Goal: Task Accomplishment & Management: Complete application form

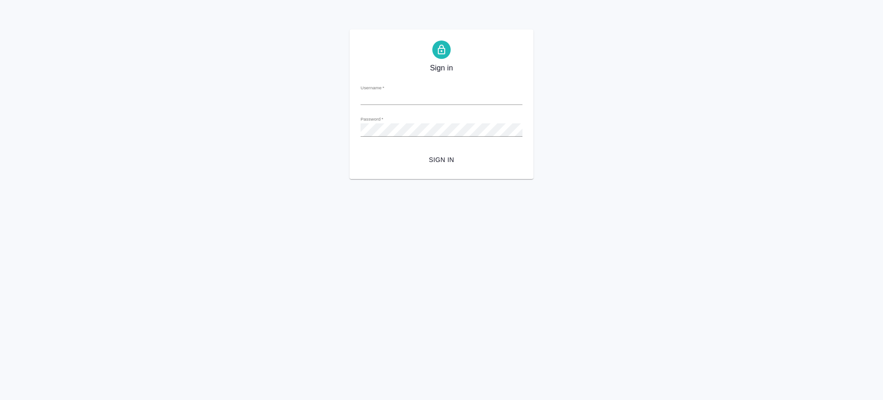
type input "v.saglam@awatera.com"
click at [442, 162] on span "Sign in" at bounding box center [441, 159] width 147 height 11
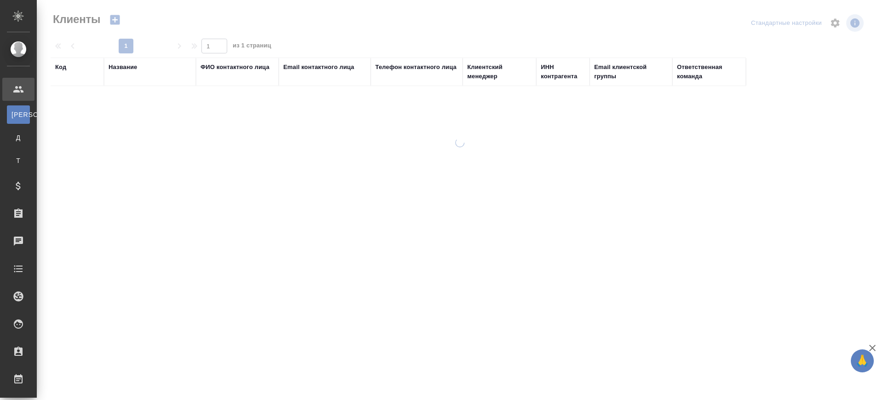
select select "RU"
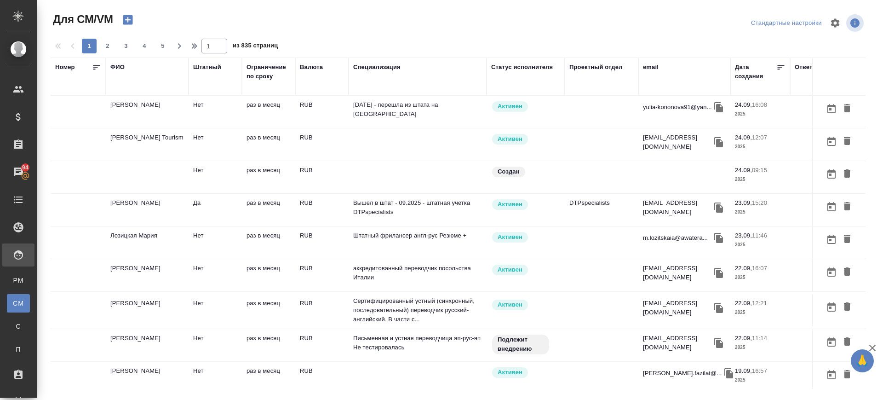
drag, startPoint x: 121, startPoint y: 66, endPoint x: 124, endPoint y: 97, distance: 31.4
click at [121, 66] on div "ФИО" at bounding box center [117, 67] width 14 height 9
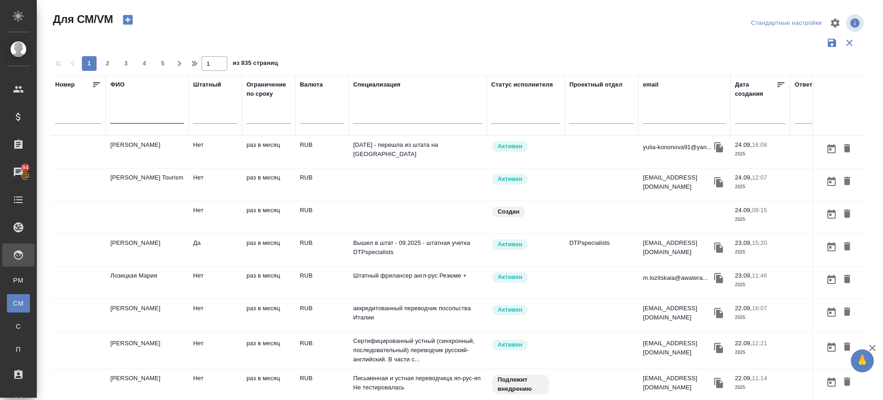
click at [128, 113] on input "text" at bounding box center [147, 117] width 74 height 11
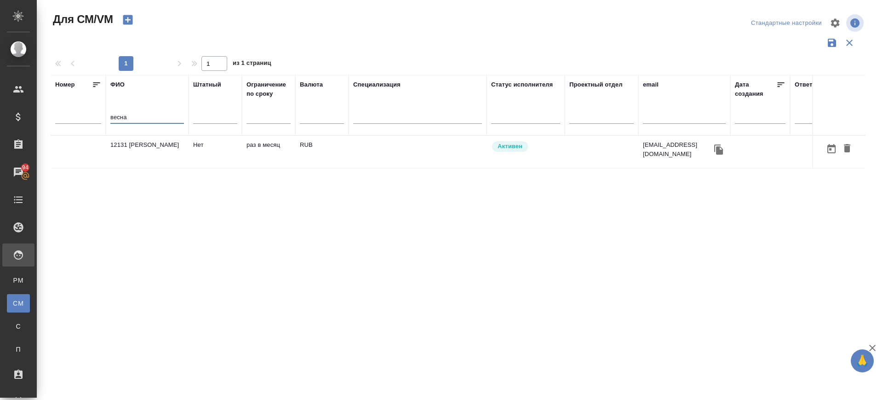
type input "весна"
click at [141, 146] on td "12131 [PERSON_NAME]" at bounding box center [147, 152] width 83 height 32
click at [141, 146] on td "12131 Кузьмич Весна" at bounding box center [147, 152] width 83 height 32
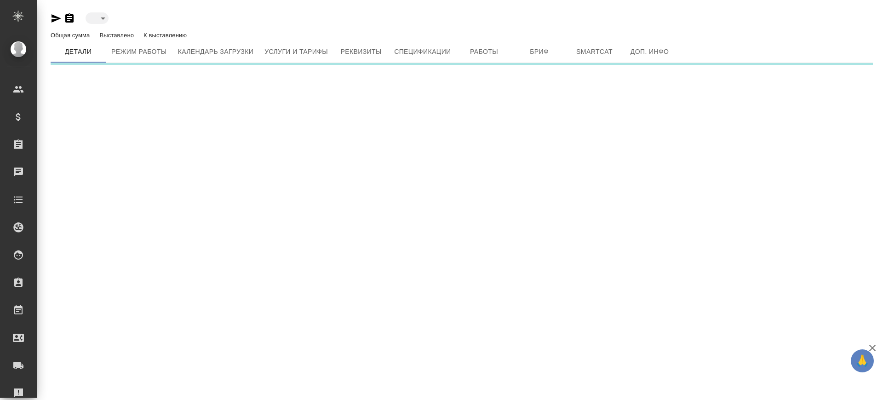
type input "active"
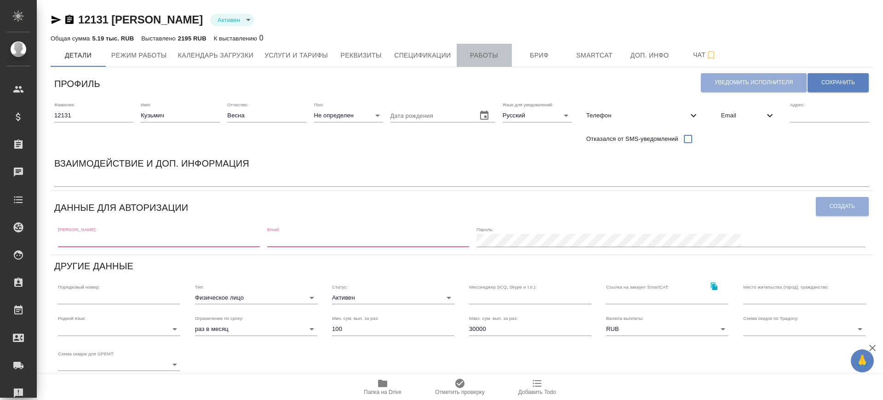
click at [487, 55] on span "Работы" at bounding box center [484, 55] width 44 height 11
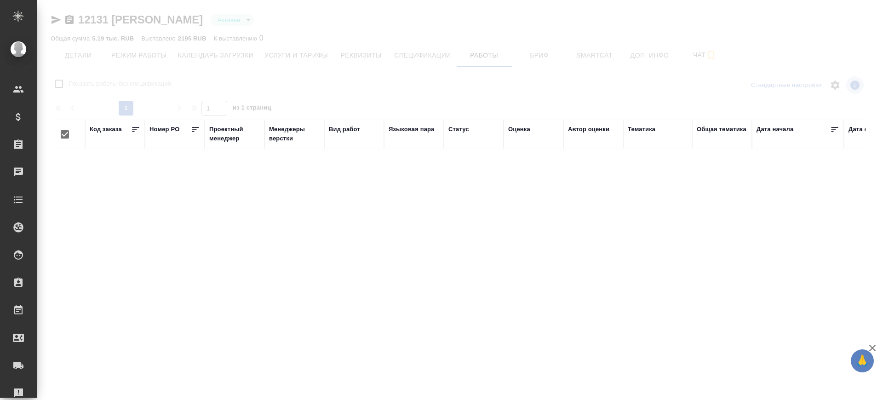
checkbox input "false"
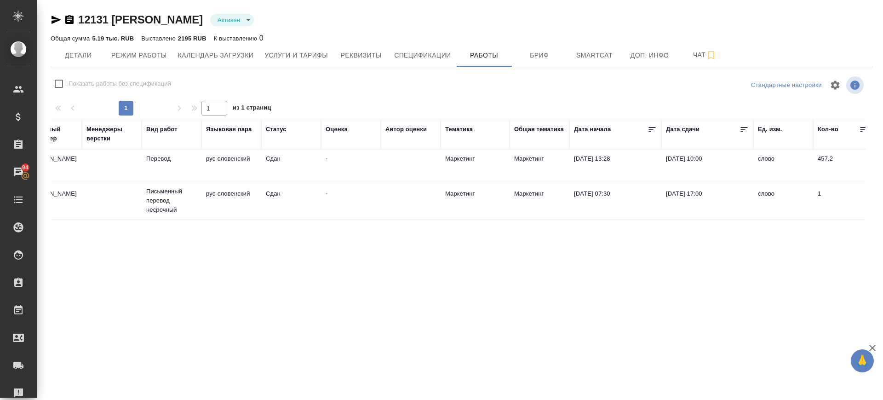
scroll to position [0, 182]
click at [69, 197] on td "[PERSON_NAME]" at bounding box center [53, 200] width 60 height 32
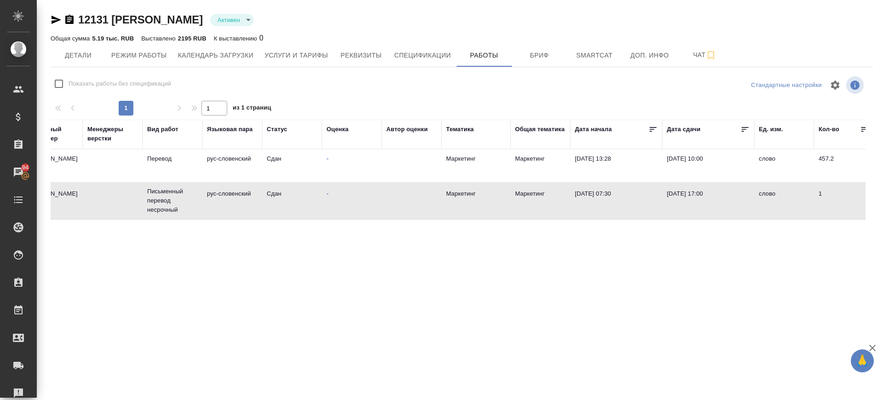
click at [69, 196] on td "[PERSON_NAME]" at bounding box center [53, 200] width 60 height 32
click at [159, 161] on p "Перевод" at bounding box center [172, 158] width 51 height 9
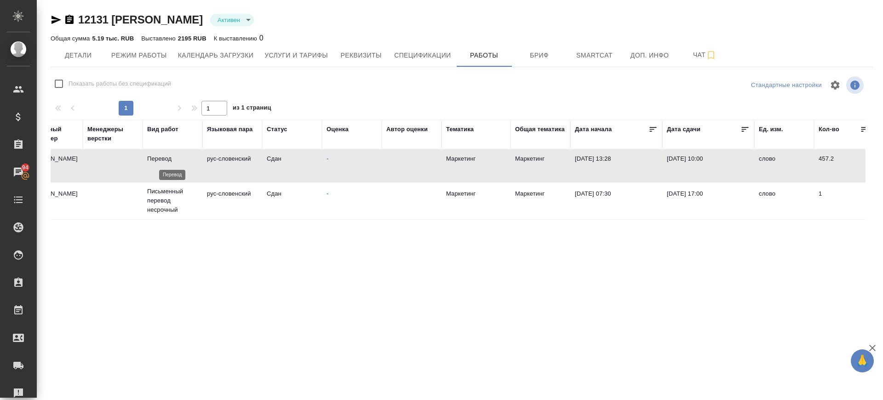
click at [159, 161] on p "Перевод" at bounding box center [172, 158] width 51 height 9
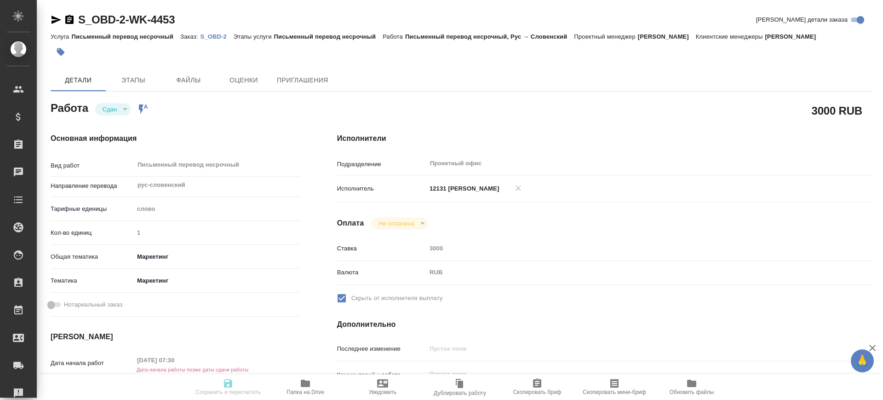
type textarea "x"
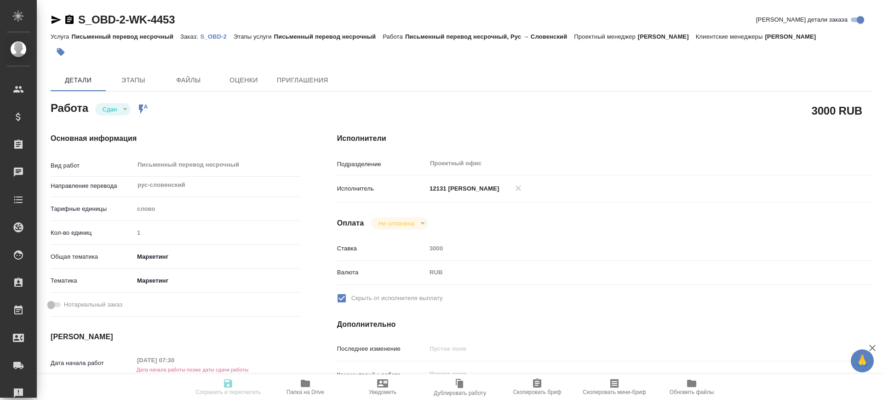
type textarea "x"
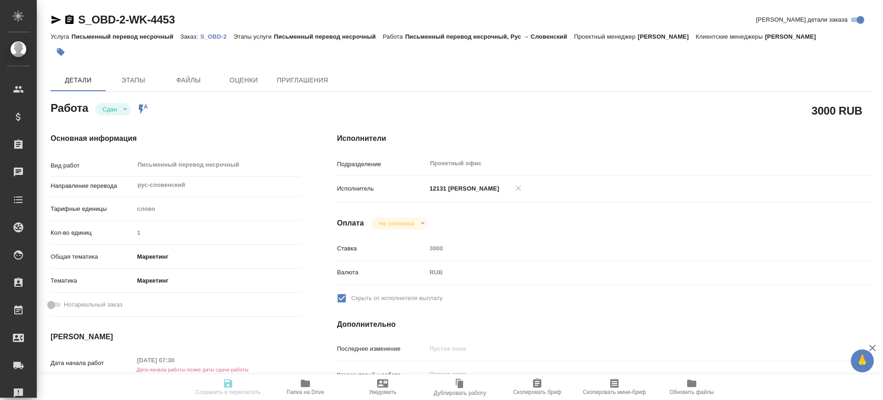
type textarea "x"
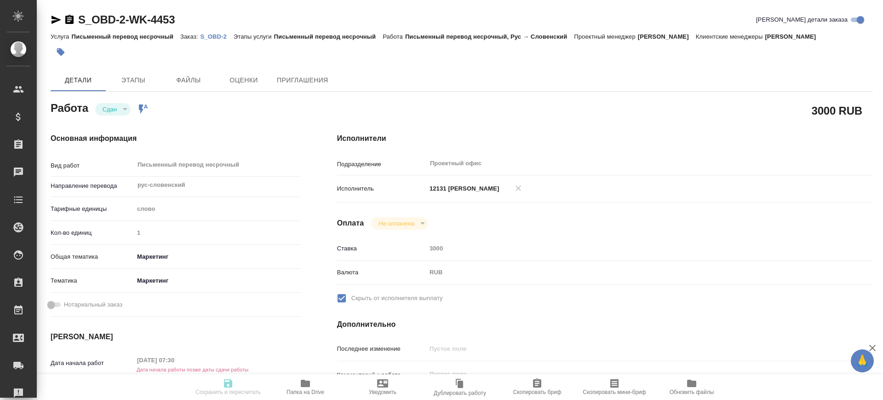
type textarea "x"
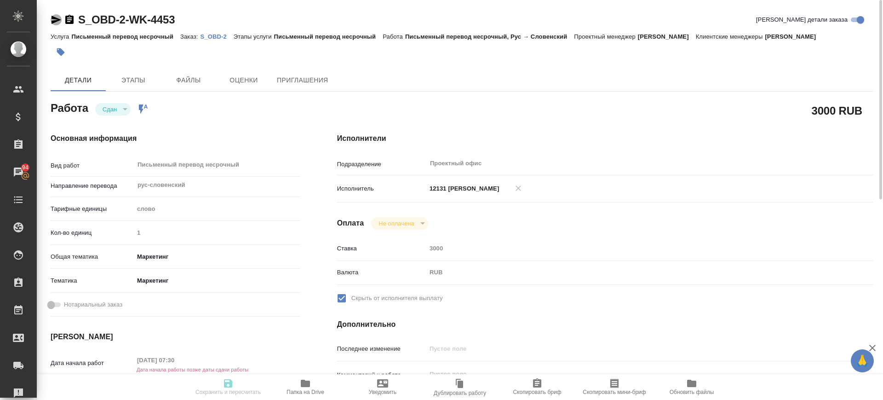
drag, startPoint x: 55, startPoint y: 17, endPoint x: 161, endPoint y: 206, distance: 217.4
click at [55, 17] on icon "button" at bounding box center [56, 19] width 11 height 11
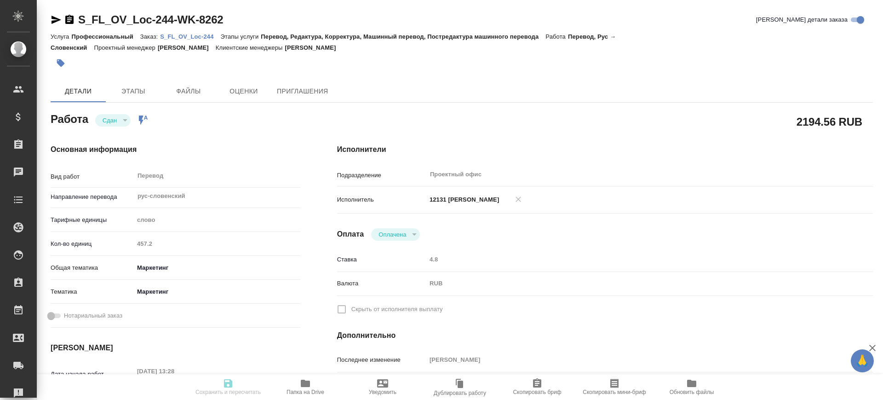
type textarea "x"
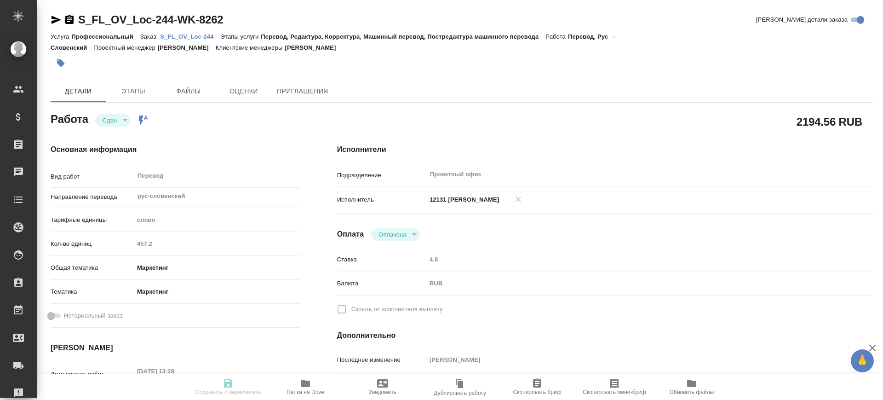
type textarea "x"
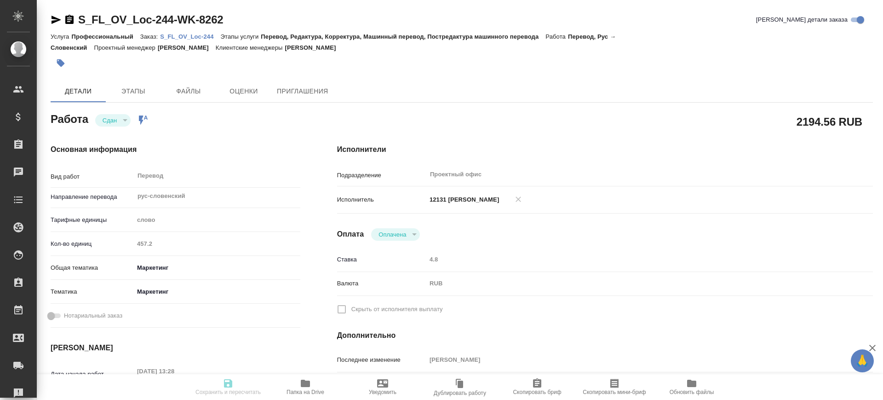
type textarea "x"
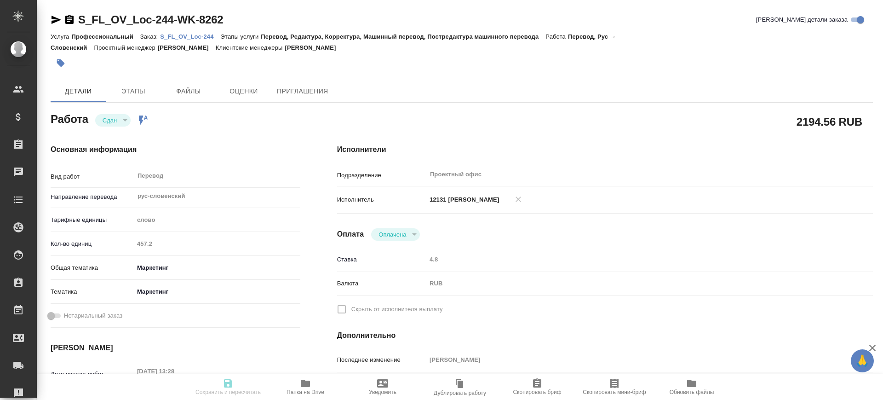
type textarea "x"
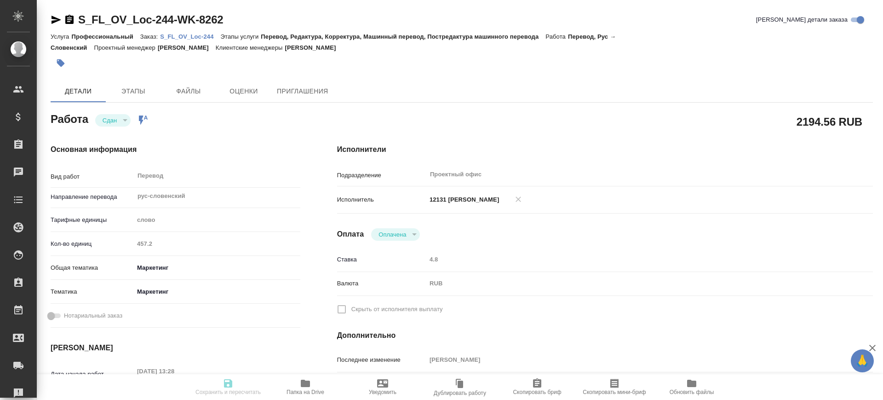
type textarea "x"
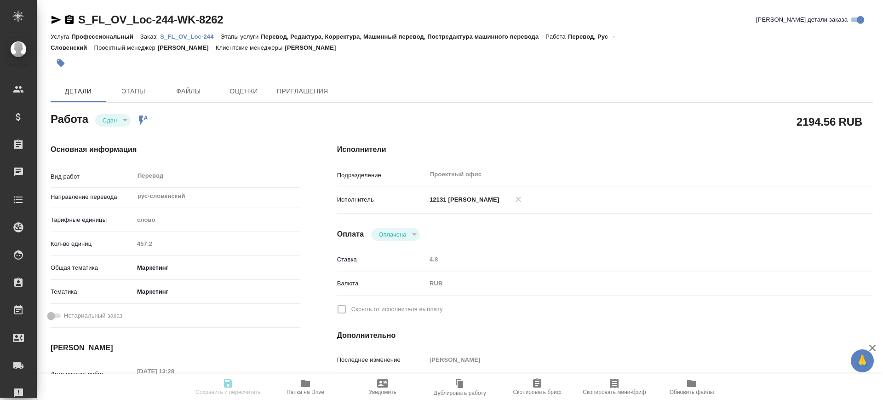
type textarea "x"
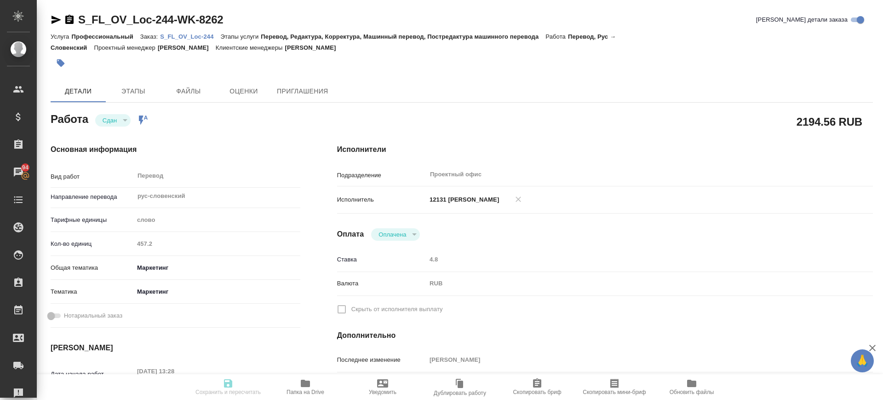
scroll to position [57, 0]
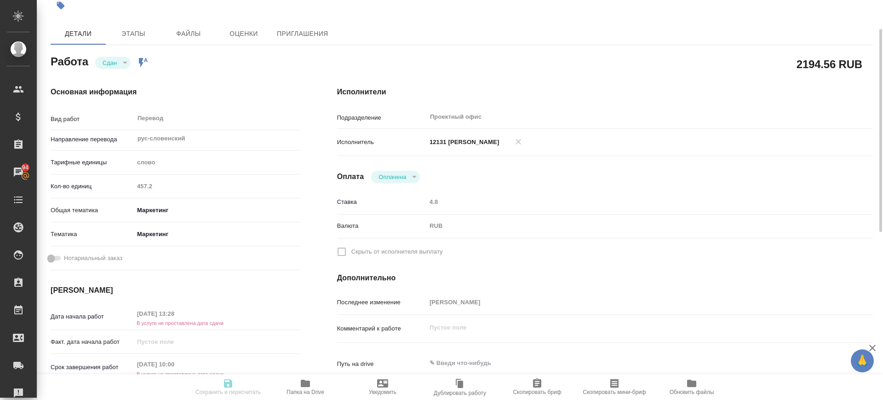
type textarea "x"
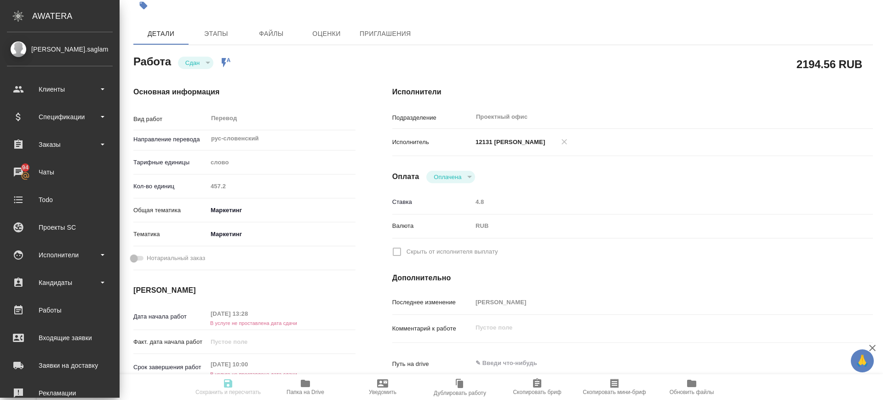
type textarea "x"
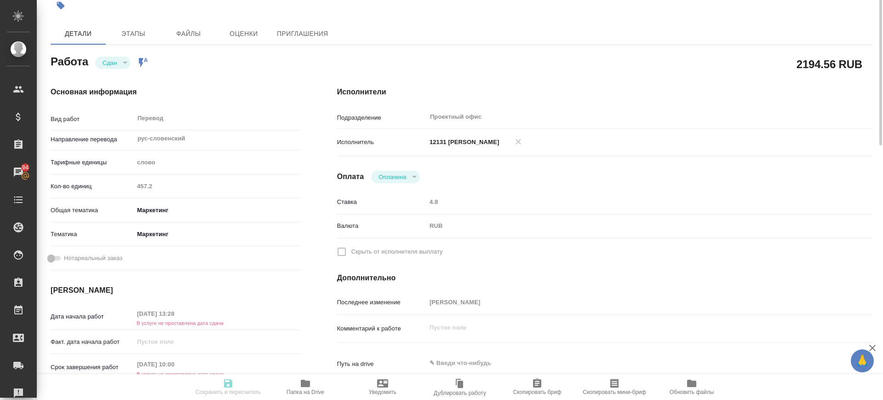
scroll to position [0, 0]
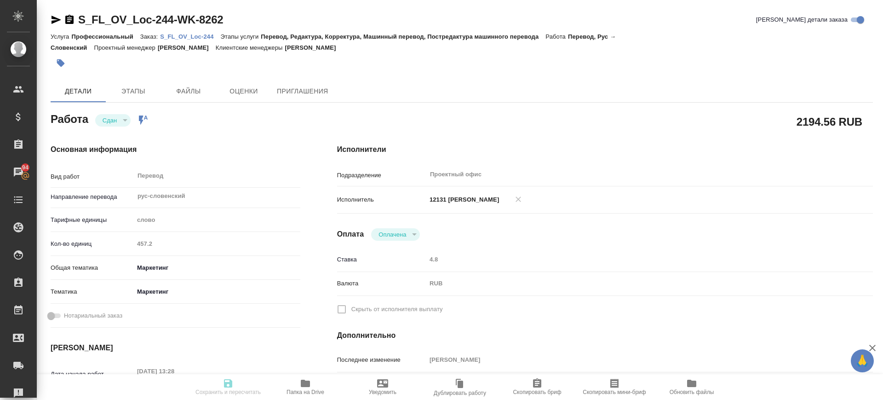
click at [59, 15] on icon "button" at bounding box center [56, 19] width 11 height 11
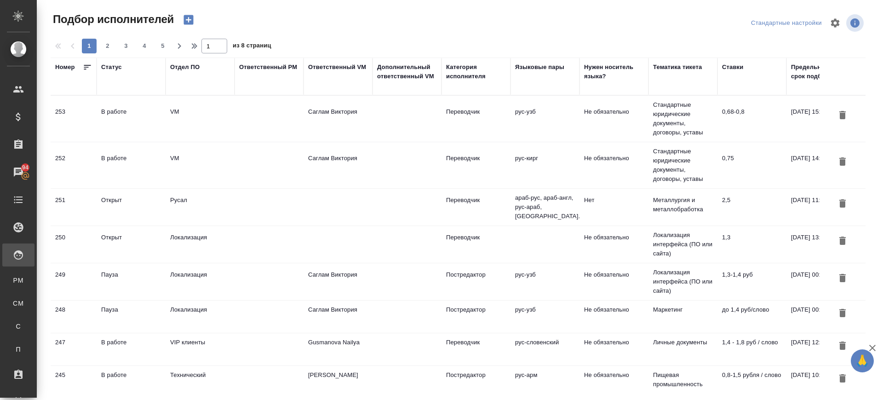
click at [243, 65] on div "Ответственный PM" at bounding box center [268, 67] width 58 height 9
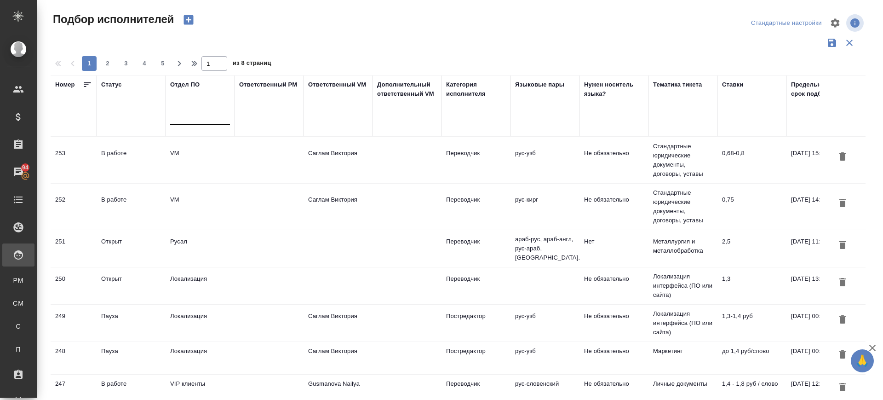
click at [191, 122] on div at bounding box center [200, 116] width 60 height 17
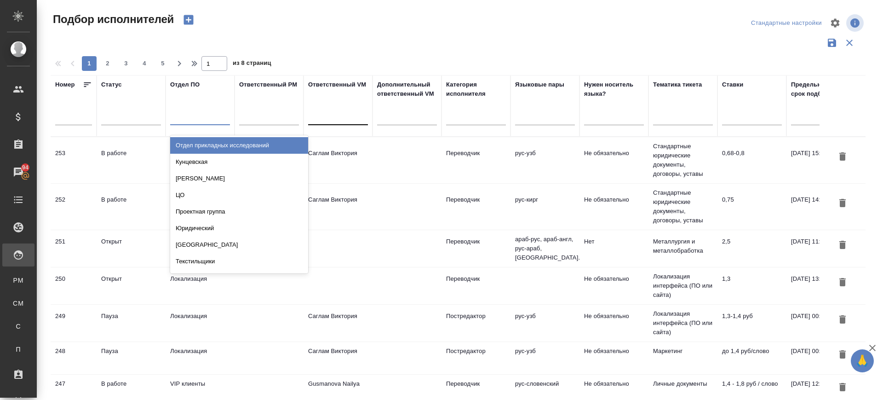
click at [333, 115] on div at bounding box center [338, 115] width 60 height 13
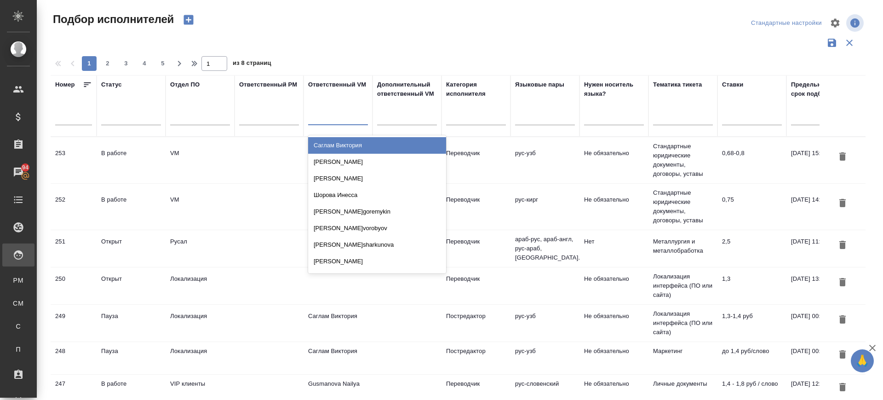
click at [332, 144] on div "Саглам Виктория" at bounding box center [377, 145] width 138 height 17
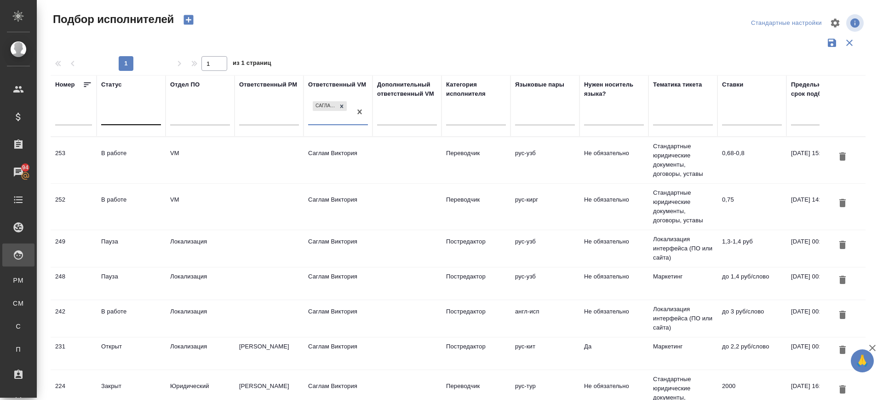
click at [136, 115] on div at bounding box center [131, 115] width 60 height 13
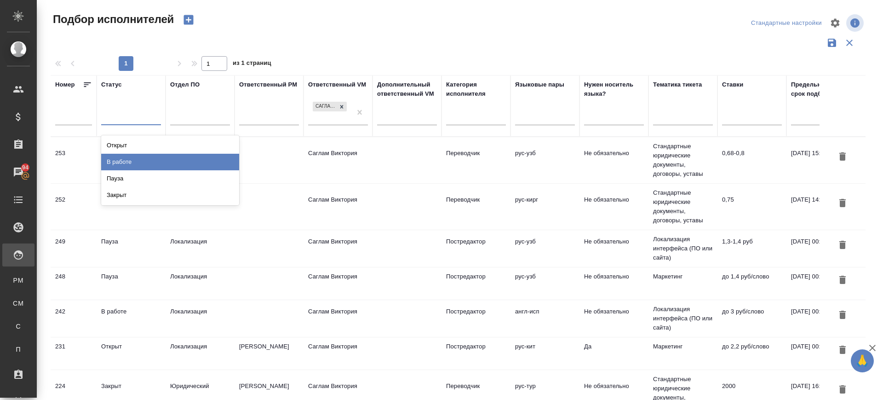
click at [126, 159] on div "В работе" at bounding box center [170, 162] width 138 height 17
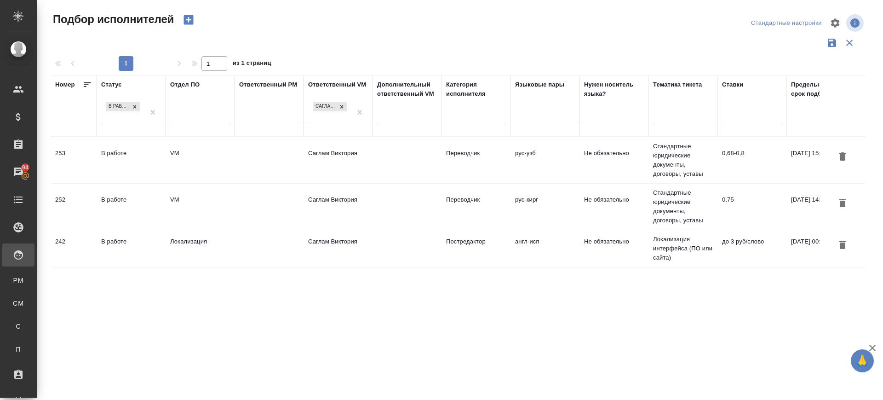
click at [112, 243] on div "В работе" at bounding box center [131, 241] width 60 height 9
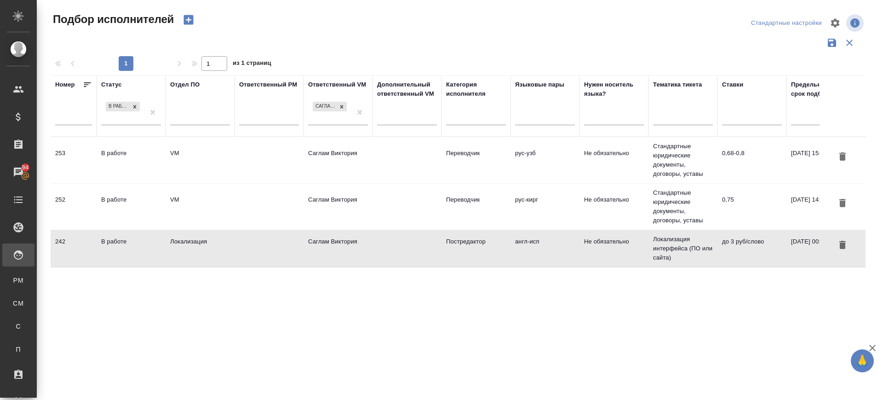
click at [112, 243] on div "В работе" at bounding box center [131, 241] width 60 height 9
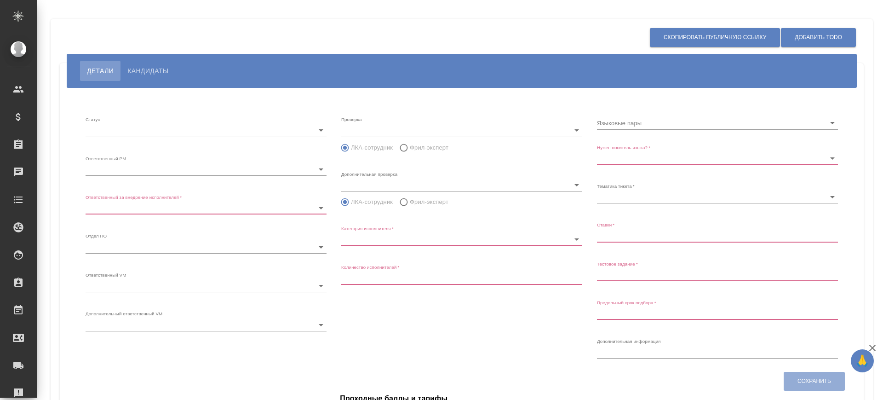
type input "inProgress"
type input "64465ae1791a9bfe8c060b60"
type input "6495a6ba0a6301753bfc3706"
type input "locm"
type input "5c20d9dc6b20bf2f1105a5b1"
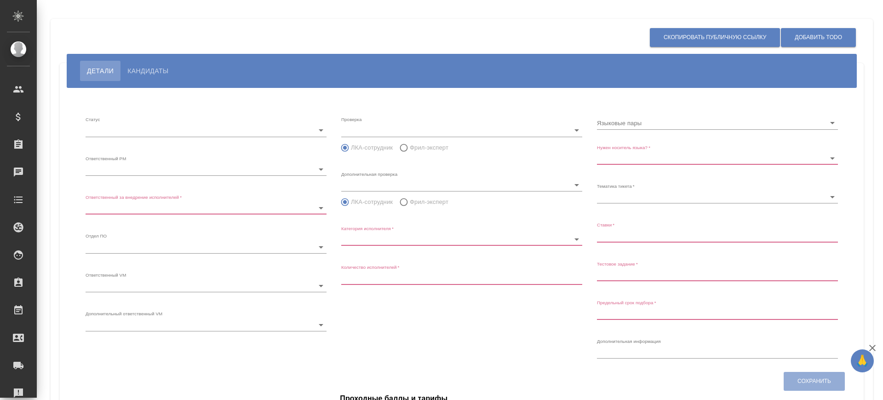
type input "614dd9e1bdcef73004357172"
type input "Постредактор"
type input "1"
type input "Не обязательно"
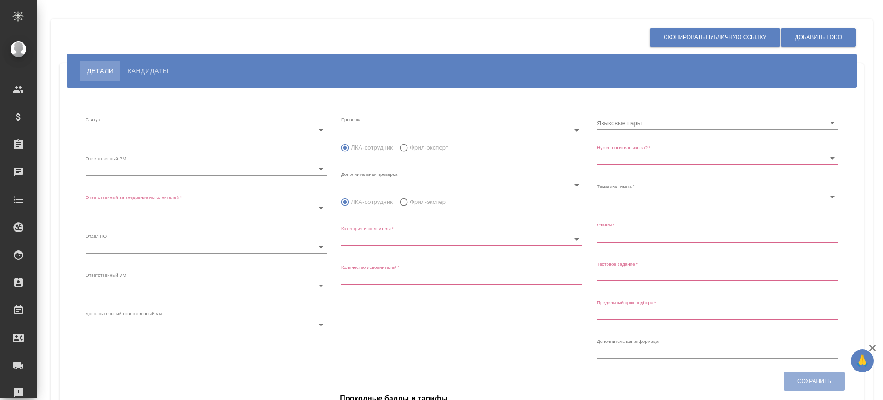
type input "5a8b8b956a9677013d343e0d"
type input "до 3 руб/слово"
type input "2025.01.20 00:00:00"
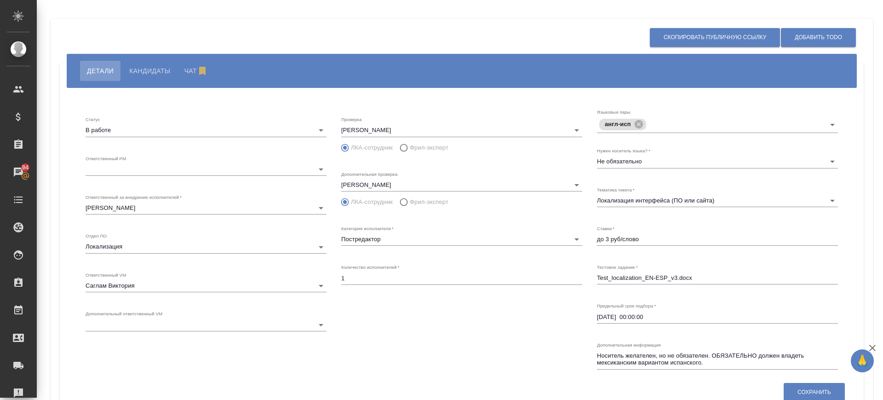
click at [181, 168] on body "🙏 .cls-1 fill:#fff; AWATERA Саглам Виктория v.saglam Клиенты Спецификации Заказ…" at bounding box center [441, 200] width 883 height 400
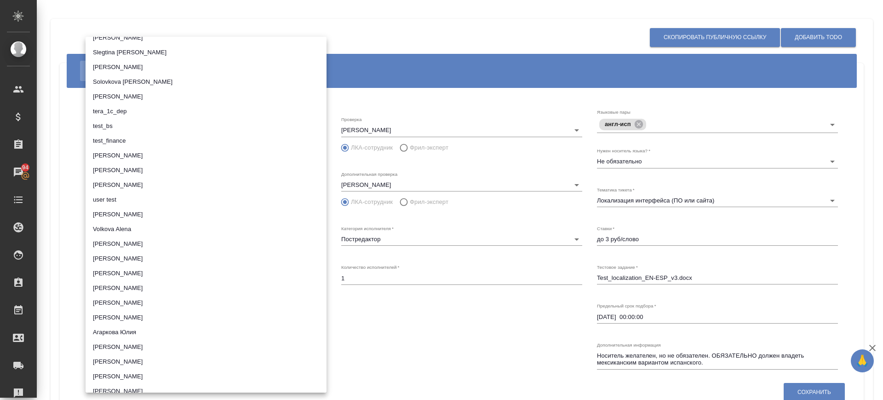
scroll to position [5087, 0]
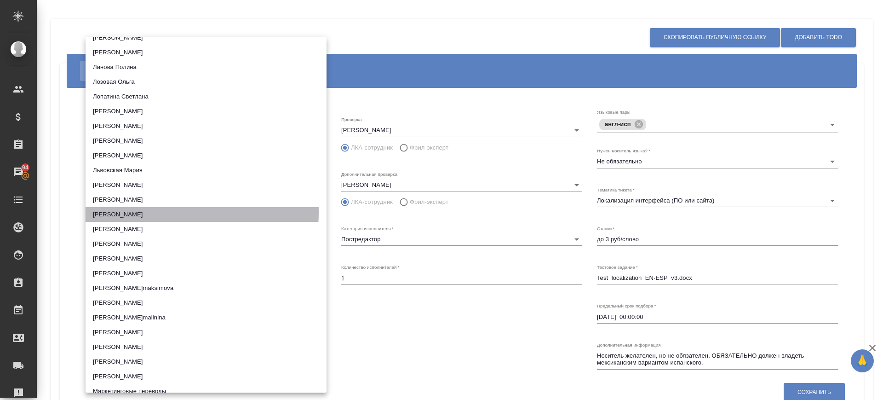
click at [156, 212] on li "Магеррамов Руслан" at bounding box center [206, 214] width 241 height 15
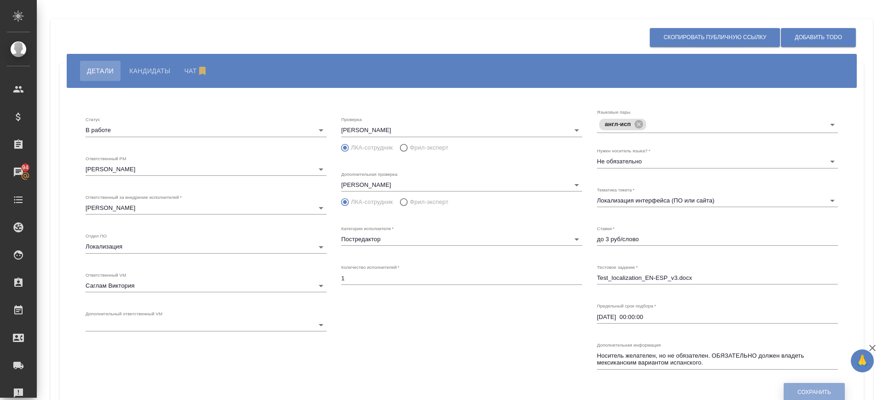
click at [820, 388] on span "Сохранить" at bounding box center [814, 392] width 34 height 8
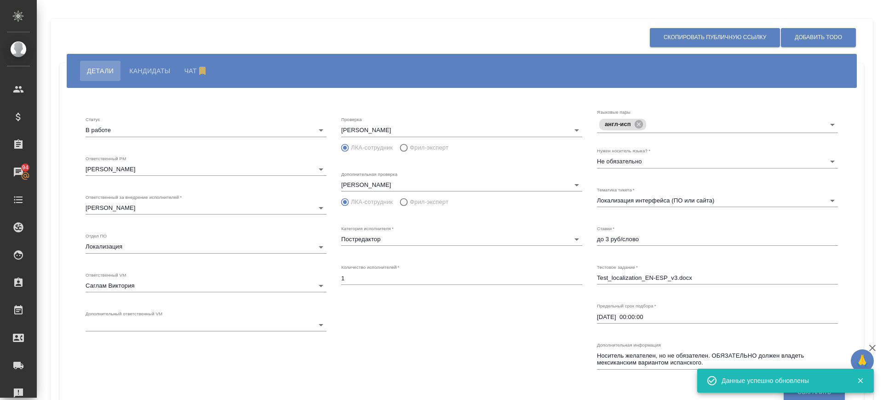
type input "64465ae1791a9bfe8c060b60"
